Goal: Book appointment/travel/reservation

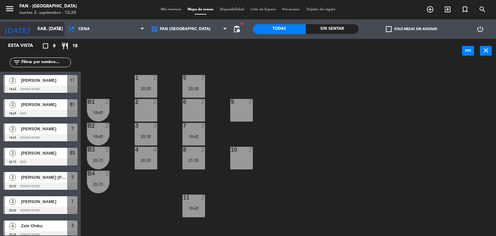
click at [54, 29] on input "sáb. [DATE]" at bounding box center [64, 29] width 61 height 12
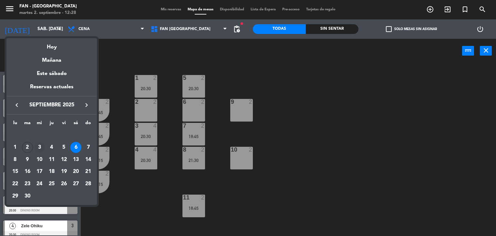
click at [38, 149] on div "3" at bounding box center [39, 147] width 11 height 11
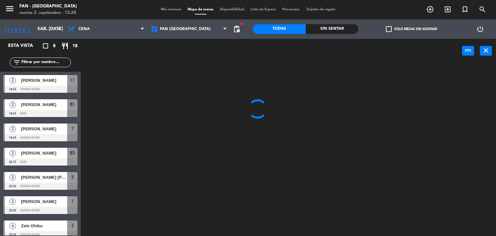
type input "mié. [DATE]"
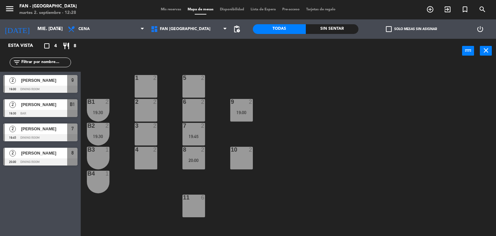
click at [50, 107] on span "[PERSON_NAME]" at bounding box center [44, 104] width 46 height 7
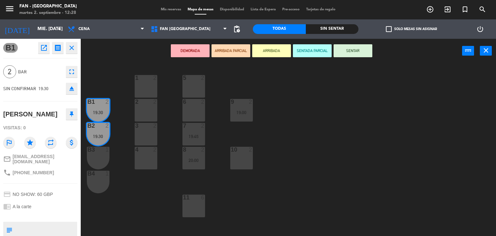
click at [40, 50] on icon "open_in_new" at bounding box center [44, 48] width 8 height 8
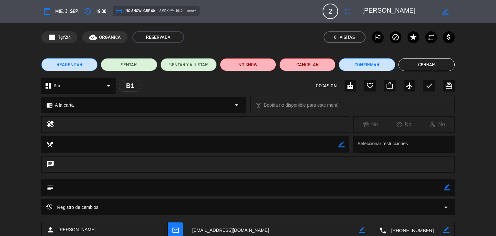
click at [79, 64] on span "REAGENDAR" at bounding box center [70, 64] width 26 height 7
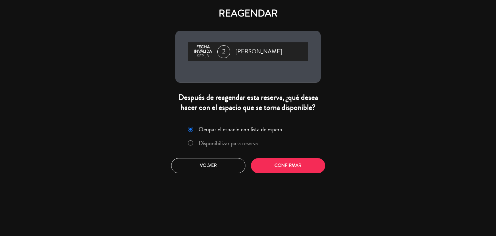
click at [226, 143] on label "Disponibilizar para reserva" at bounding box center [228, 143] width 59 height 6
click at [262, 159] on button "Confirmar" at bounding box center [288, 165] width 74 height 15
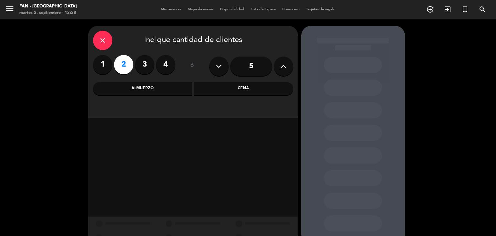
click at [239, 89] on div "Cena" at bounding box center [243, 88] width 99 height 13
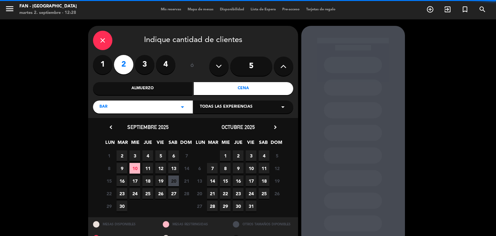
click at [228, 110] on div "Todas las experiencias arrow_drop_down" at bounding box center [243, 106] width 100 height 13
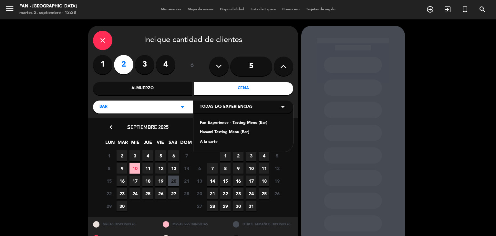
click at [217, 140] on div "A la carte" at bounding box center [243, 142] width 87 height 6
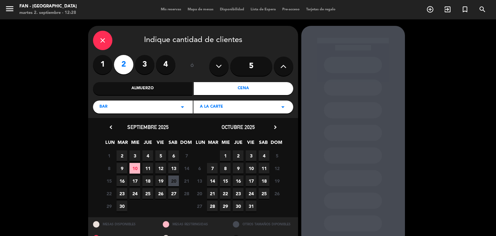
click at [148, 164] on span "11" at bounding box center [147, 168] width 11 height 11
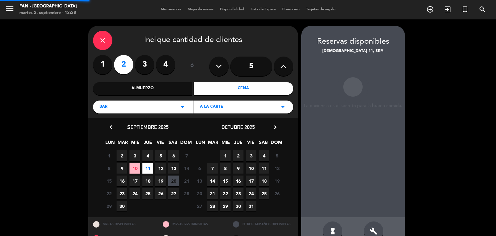
scroll to position [15, 0]
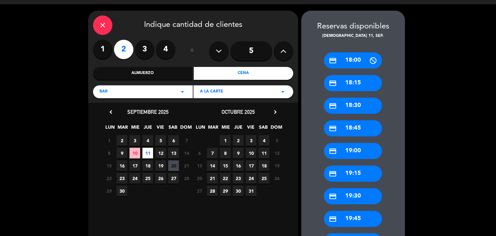
click at [353, 194] on div "credit_card 19:30" at bounding box center [353, 196] width 58 height 16
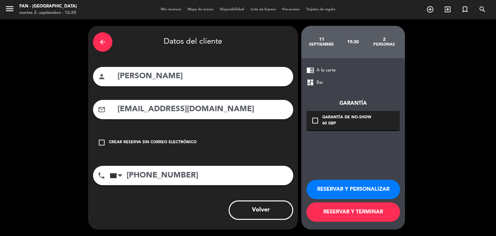
scroll to position [0, 0]
click at [347, 211] on button "RESERVAR Y TERMINAR" at bounding box center [353, 211] width 94 height 19
